Goal: Information Seeking & Learning: Understand process/instructions

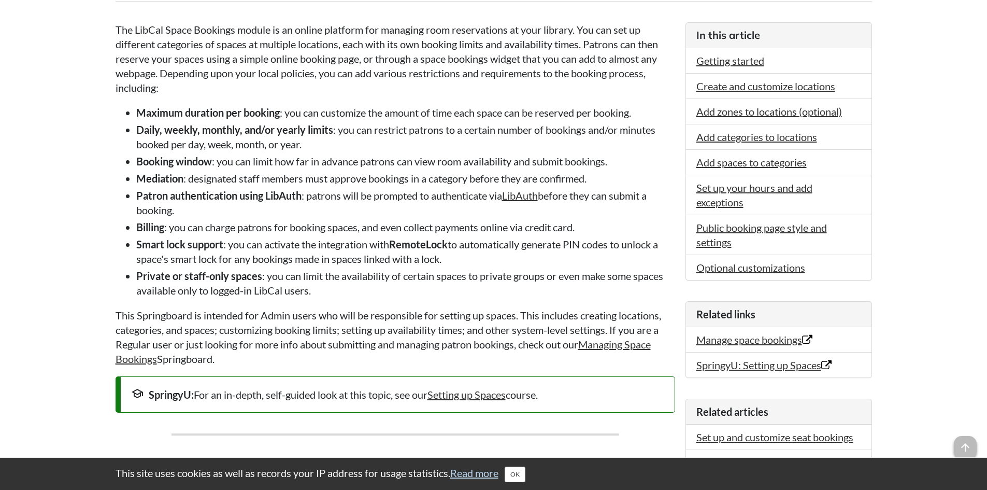
scroll to position [231, 0]
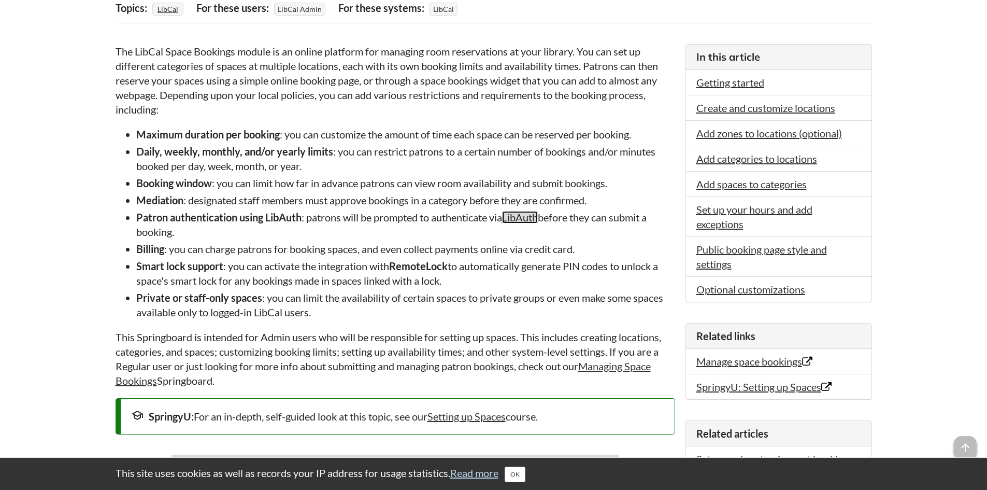
click at [531, 215] on link "LibAuth" at bounding box center [520, 217] width 36 height 12
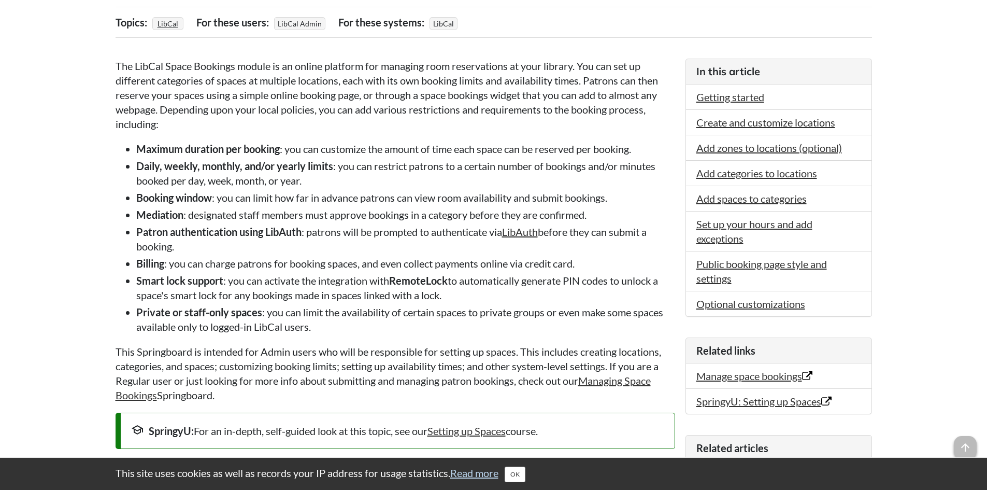
scroll to position [161, 0]
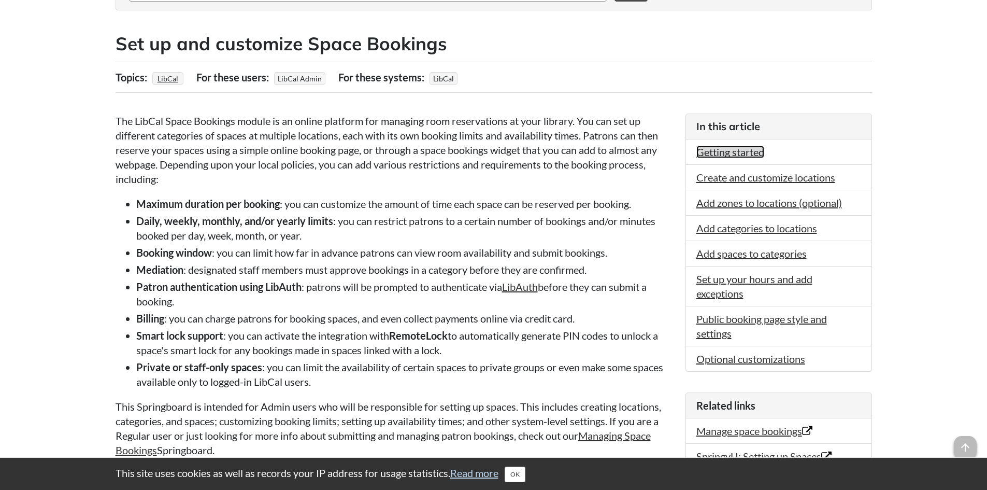
click at [732, 150] on link "Getting started" at bounding box center [731, 152] width 68 height 12
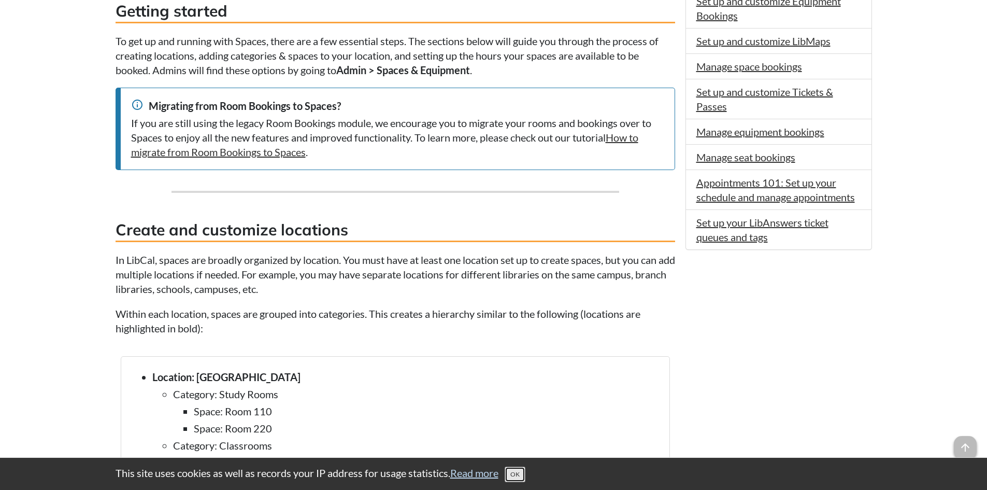
click at [525, 473] on button "OK" at bounding box center [515, 474] width 21 height 16
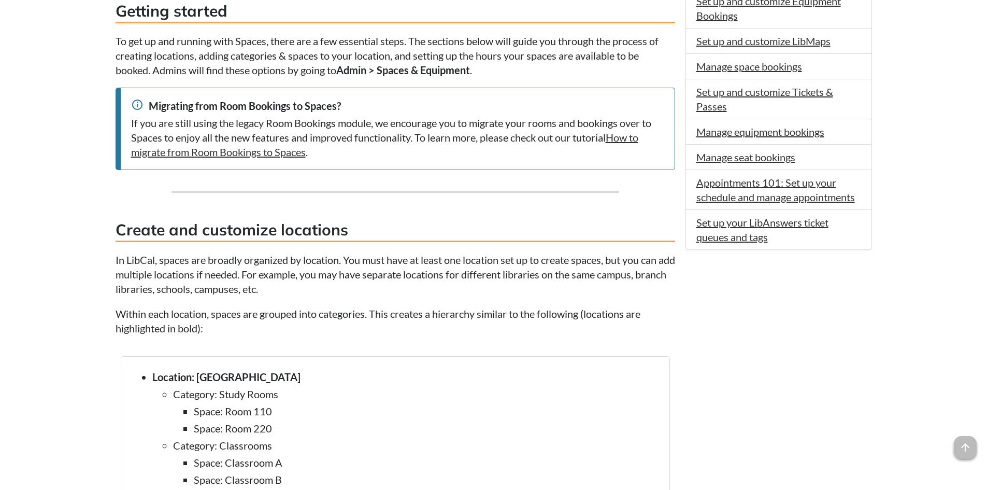
scroll to position [0, 0]
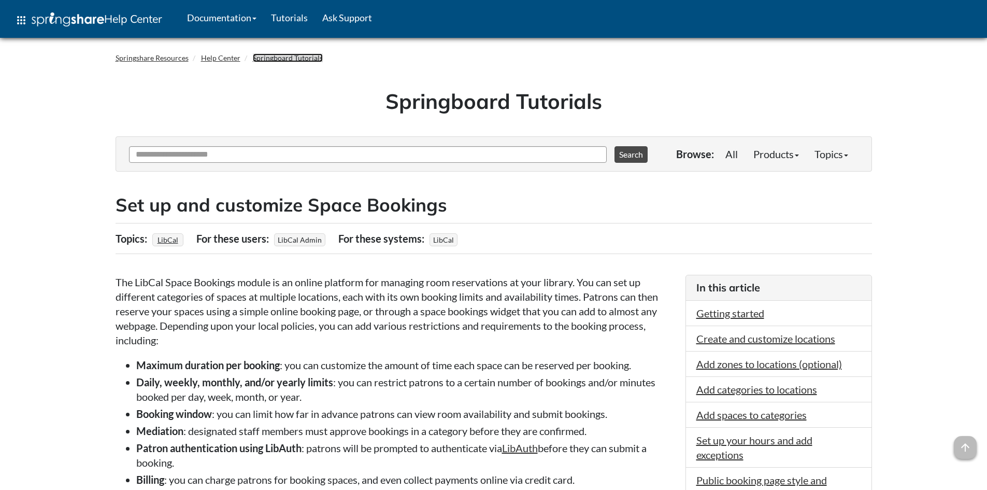
click at [279, 58] on link "Springboard Tutorials" at bounding box center [288, 57] width 70 height 9
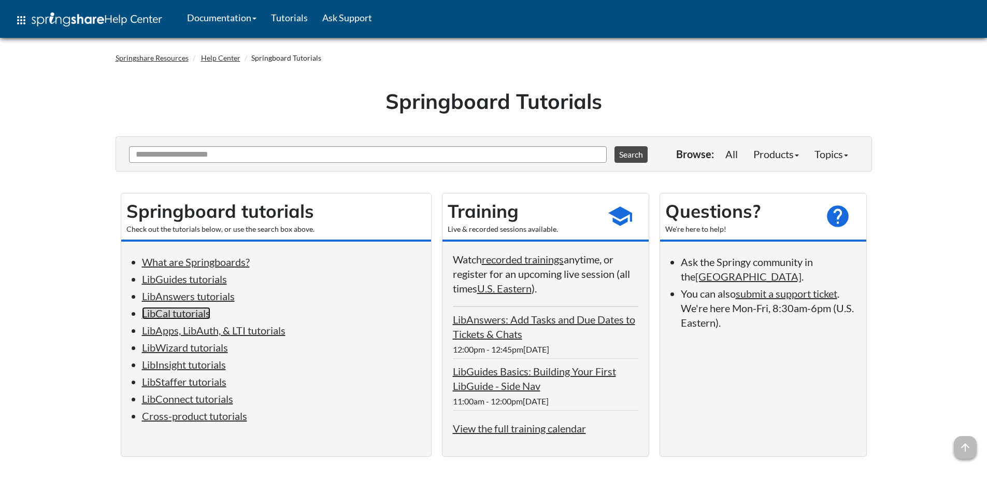
click at [182, 310] on link "LibCal tutorials" at bounding box center [176, 313] width 68 height 12
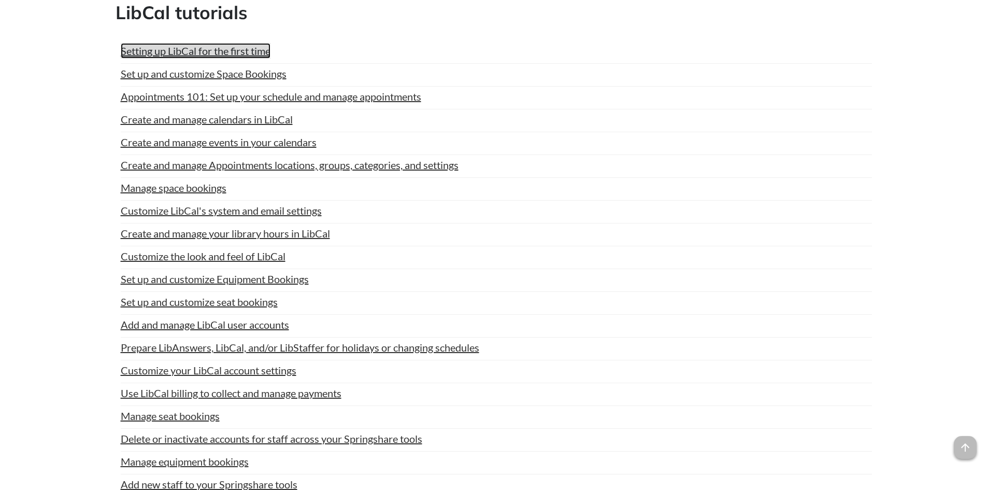
click at [234, 48] on link "Setting up LibCal for the first time" at bounding box center [196, 51] width 150 height 16
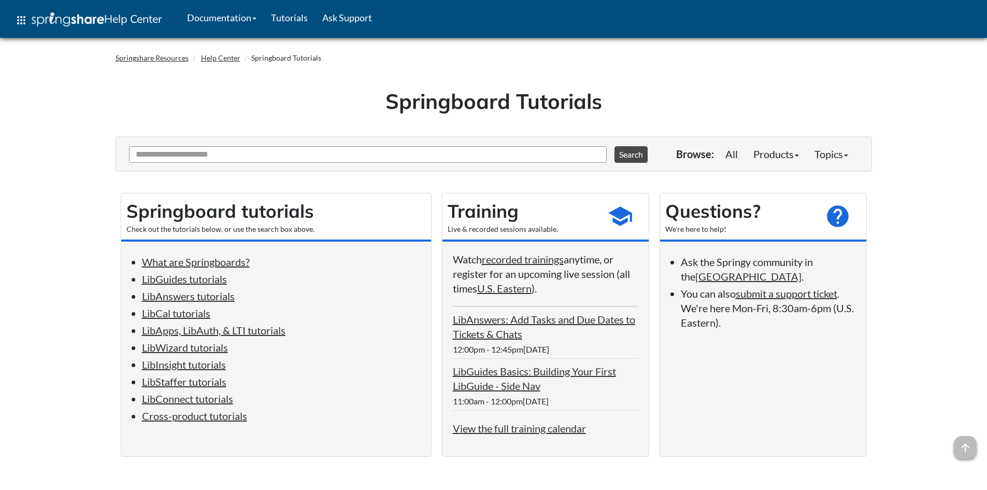
scroll to position [2155, 0]
